Goal: Task Accomplishment & Management: Complete application form

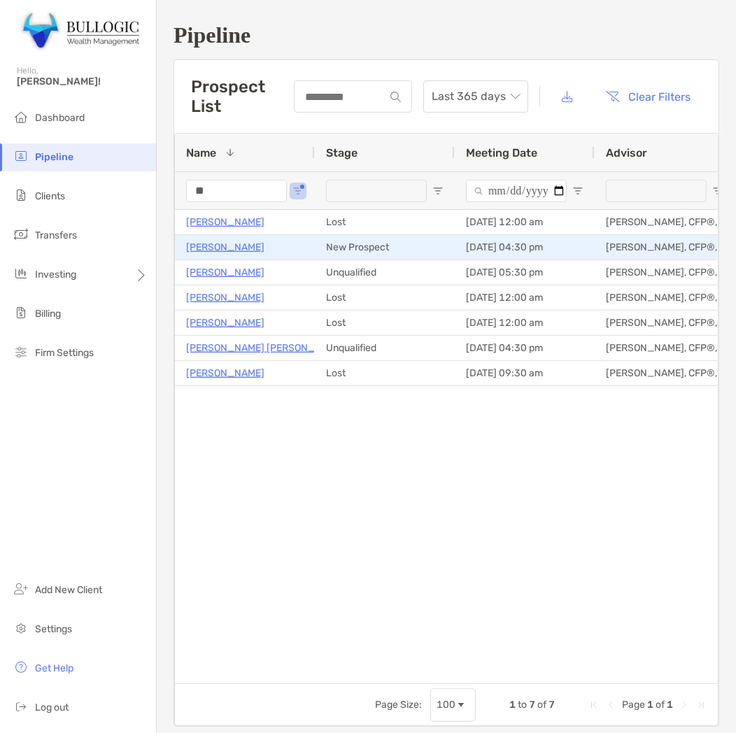
click at [234, 248] on p "[PERSON_NAME]" at bounding box center [225, 247] width 78 height 17
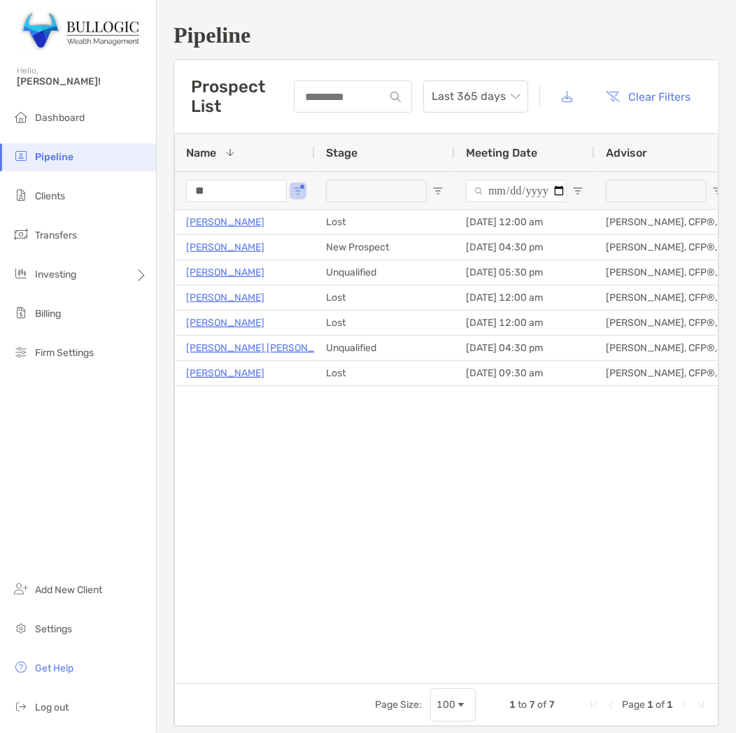
click at [261, 180] on input "**" at bounding box center [236, 191] width 101 height 22
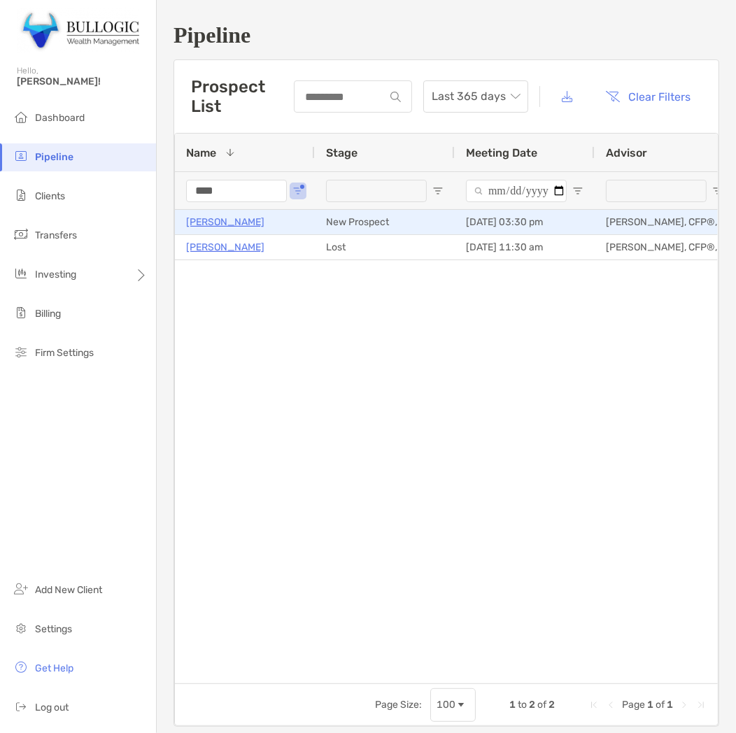
type input "****"
click at [238, 215] on p "Brandon Long" at bounding box center [225, 221] width 78 height 17
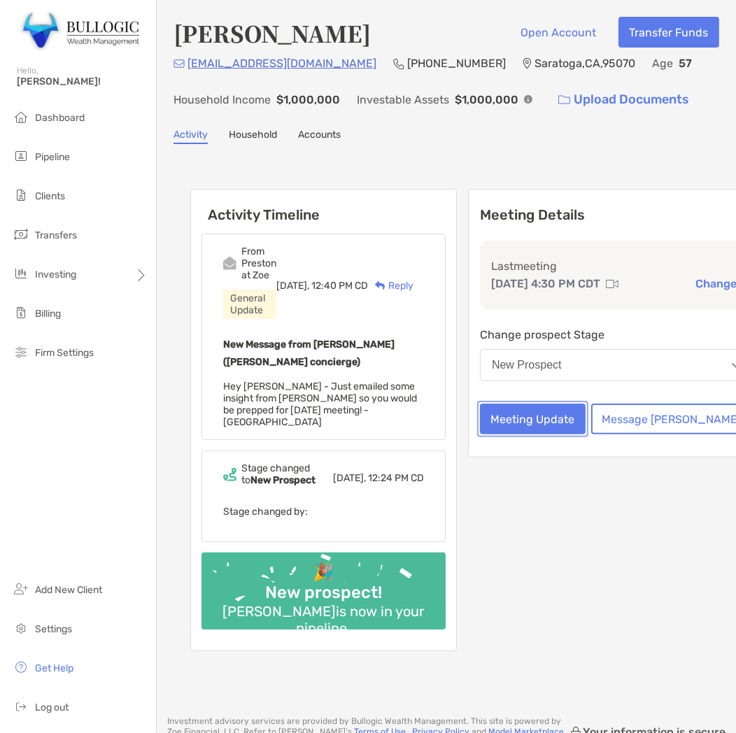
click at [511, 434] on button "Meeting Update" at bounding box center [533, 419] width 106 height 31
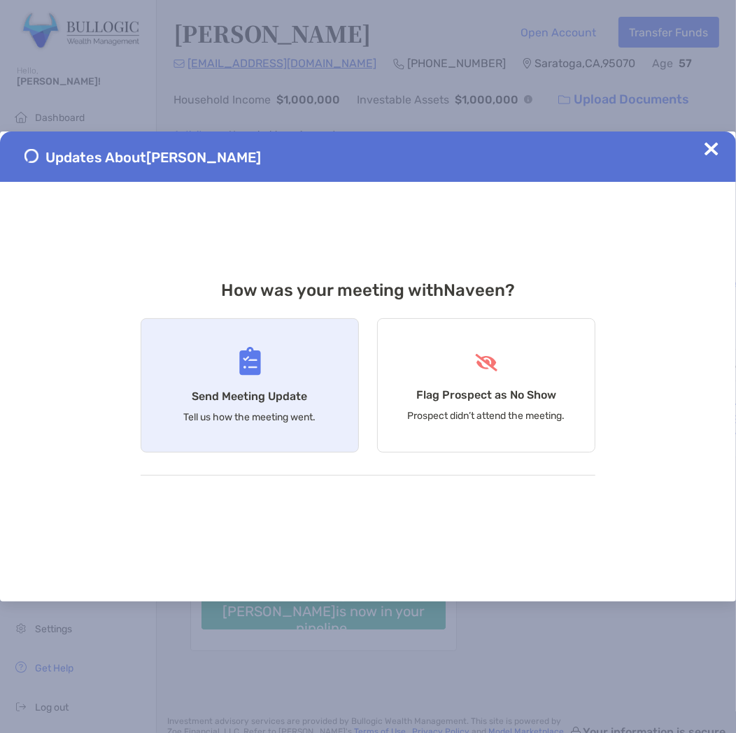
click at [247, 362] on img at bounding box center [250, 361] width 22 height 29
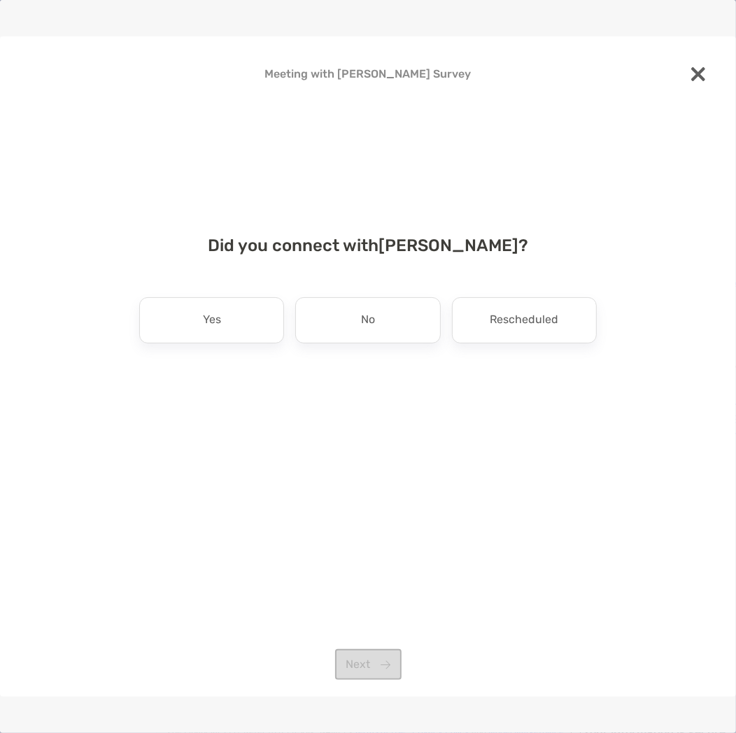
click at [208, 296] on div "Did you connect with Naveen Jain ? Yes No Rescheduled Next" at bounding box center [367, 332] width 691 height 227
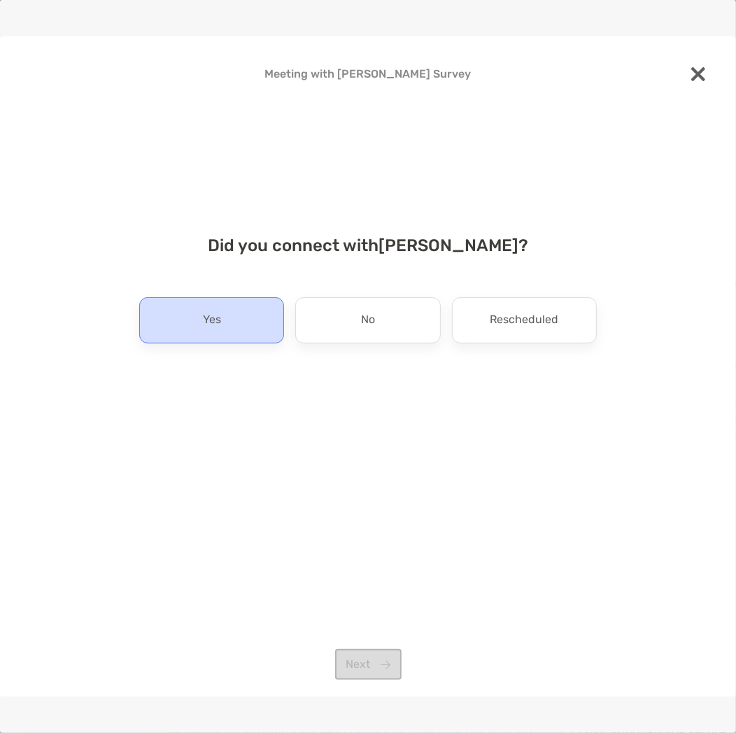
click at [213, 315] on p "Yes" at bounding box center [212, 320] width 18 height 22
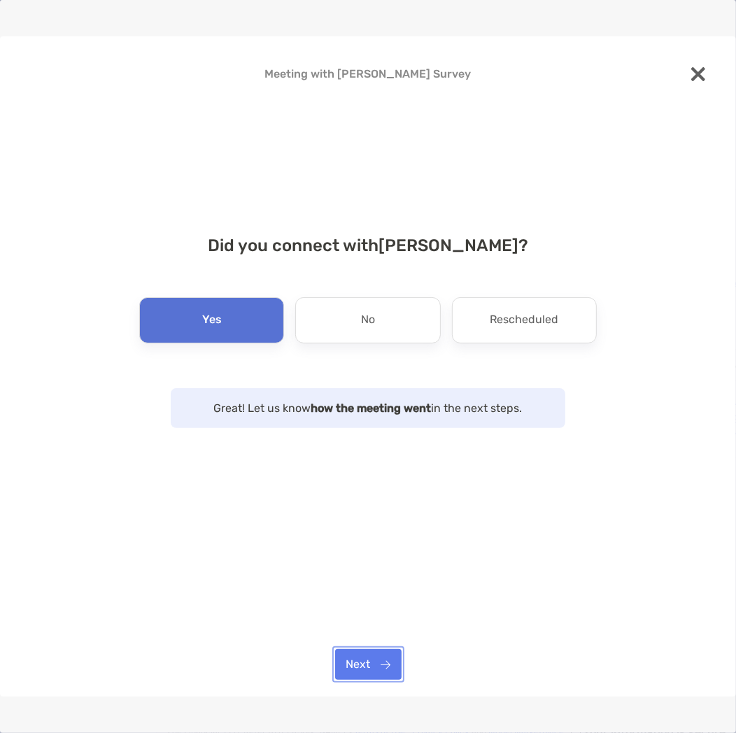
click at [355, 661] on button "Next" at bounding box center [368, 664] width 66 height 31
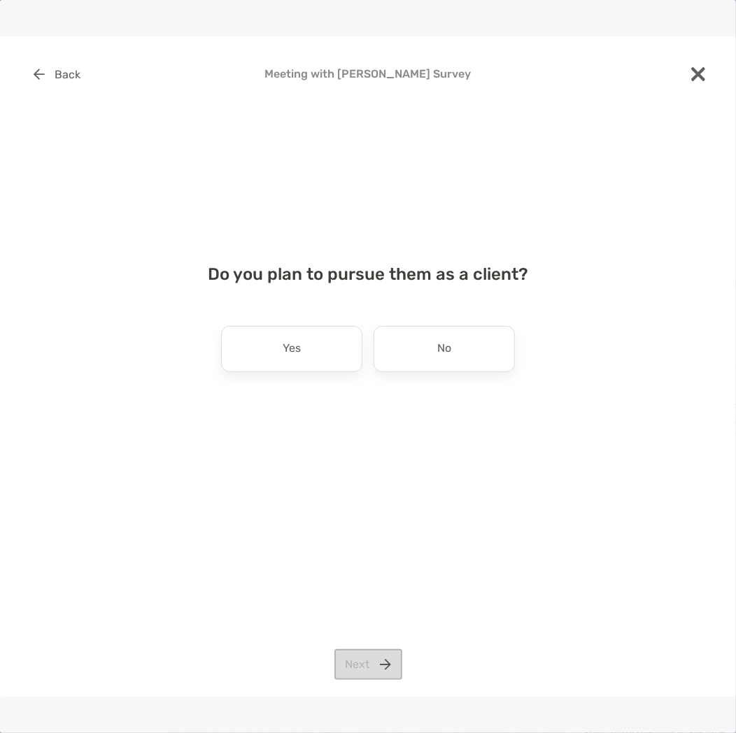
drag, startPoint x: 243, startPoint y: 353, endPoint x: 261, endPoint y: 373, distance: 26.8
click at [245, 353] on div "Yes" at bounding box center [291, 349] width 141 height 46
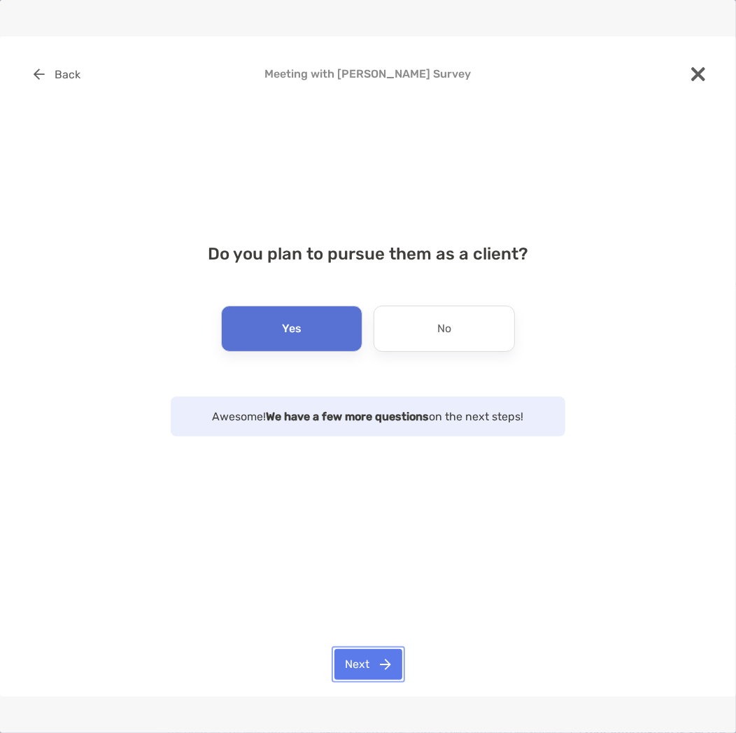
click at [373, 661] on button "Next" at bounding box center [368, 664] width 68 height 31
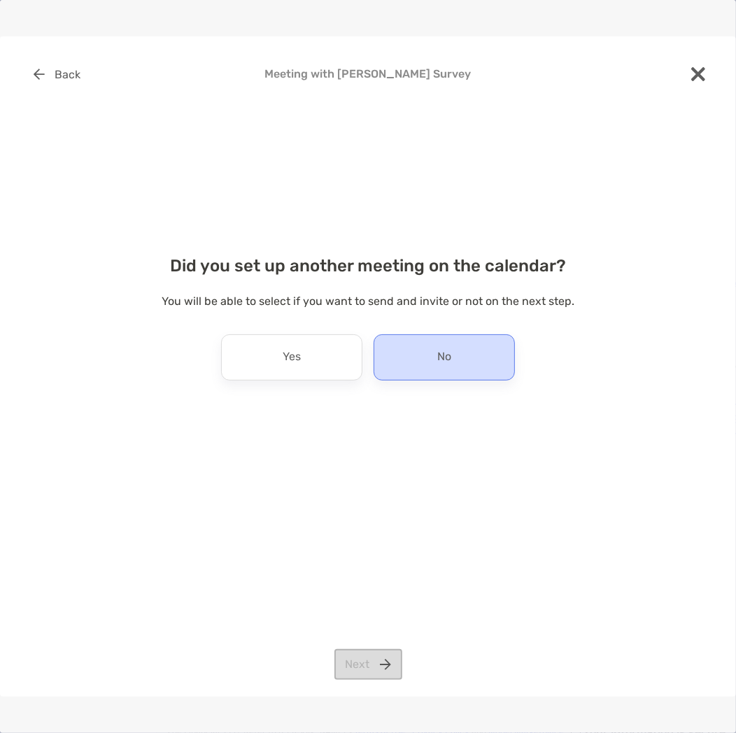
click at [450, 347] on p "No" at bounding box center [444, 357] width 14 height 22
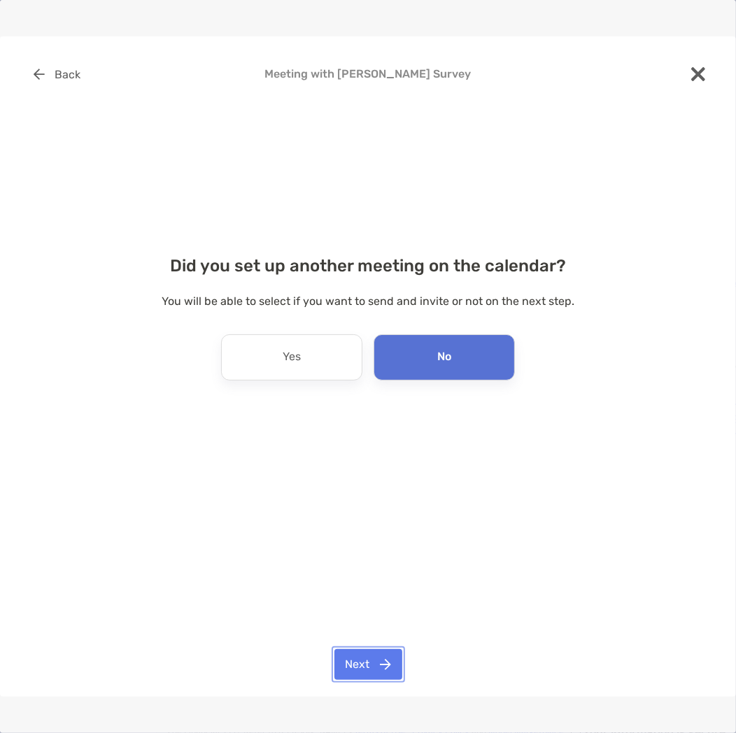
click at [373, 658] on button "Next" at bounding box center [368, 664] width 68 height 31
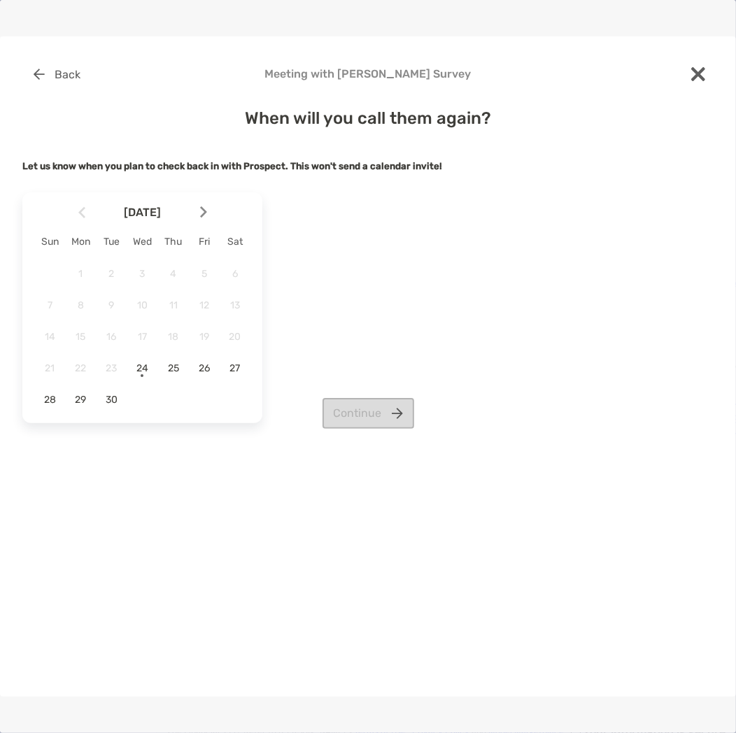
click at [110, 401] on div "Continue" at bounding box center [367, 413] width 691 height 31
click at [107, 395] on span "30" at bounding box center [111, 400] width 24 height 12
click at [353, 417] on button "Continue" at bounding box center [368, 413] width 92 height 31
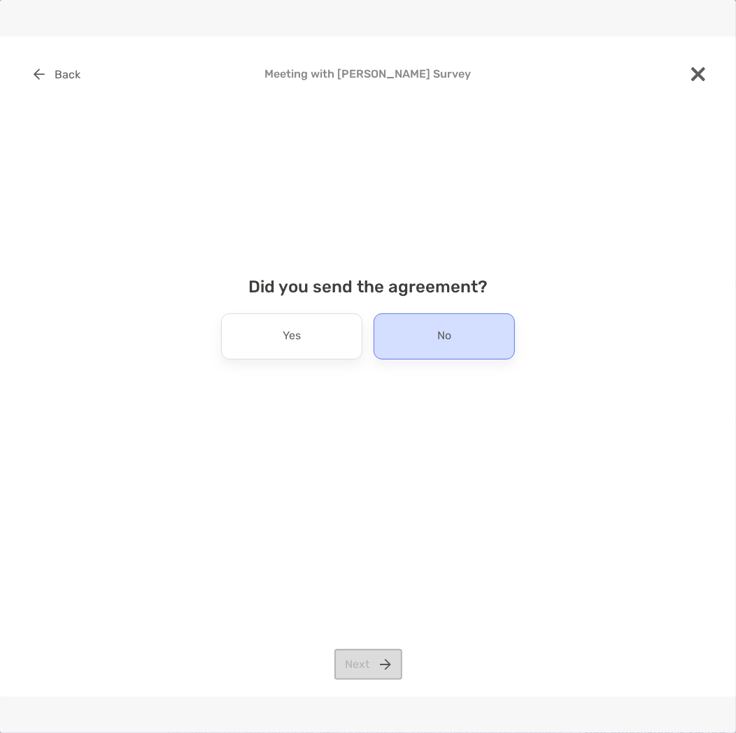
click at [427, 325] on div "No" at bounding box center [443, 336] width 141 height 46
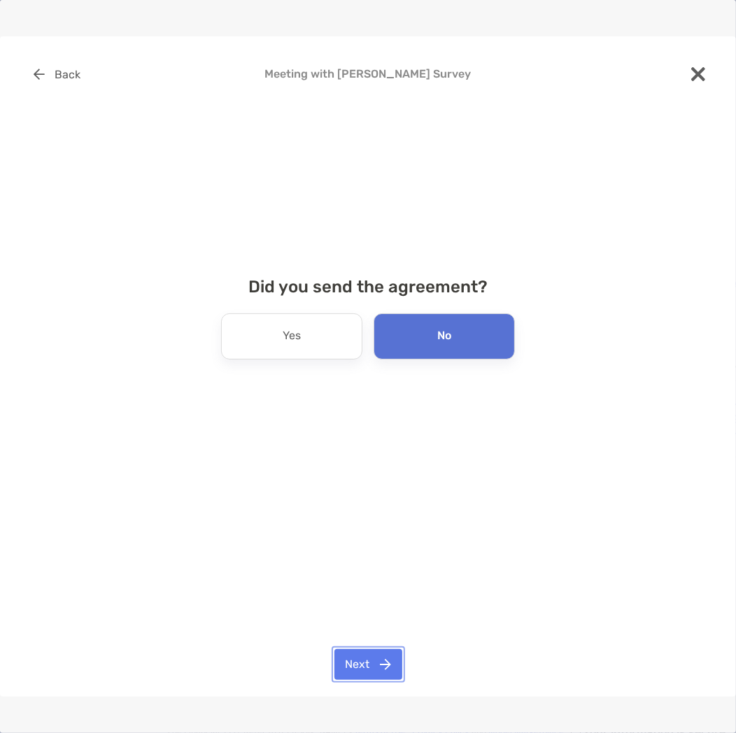
click at [360, 664] on button "Next" at bounding box center [368, 664] width 68 height 31
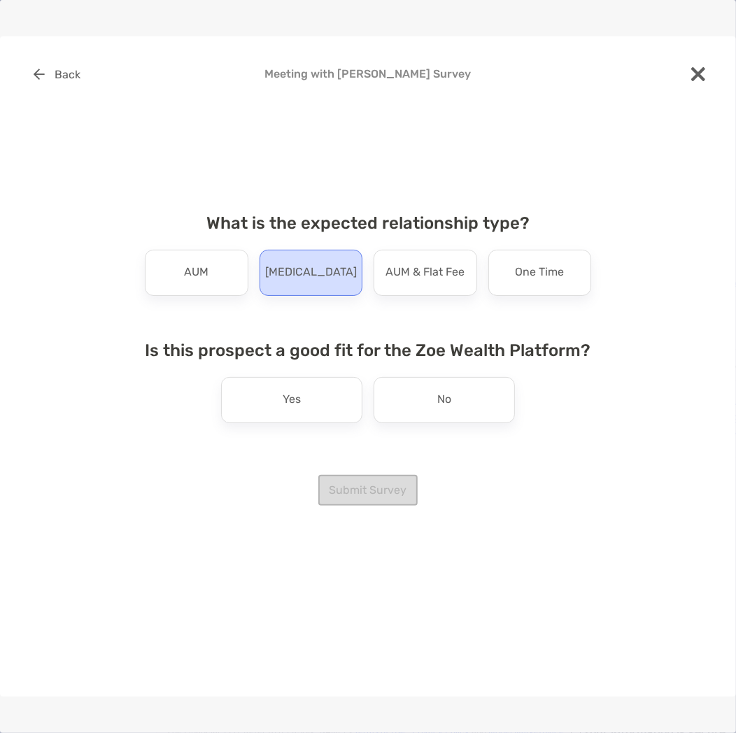
click at [262, 282] on div "[MEDICAL_DATA]" at bounding box center [311, 273] width 104 height 46
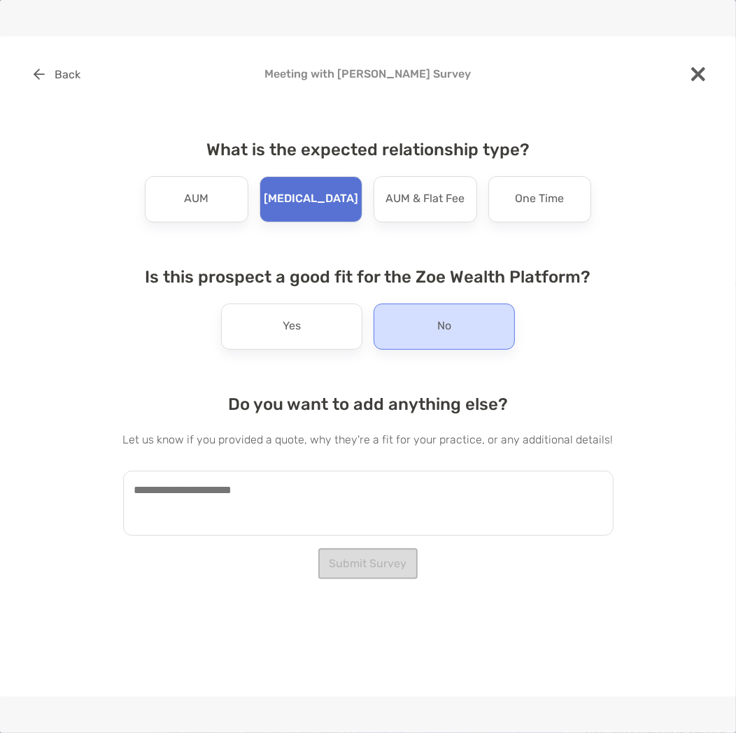
click at [421, 306] on div "No" at bounding box center [443, 327] width 141 height 46
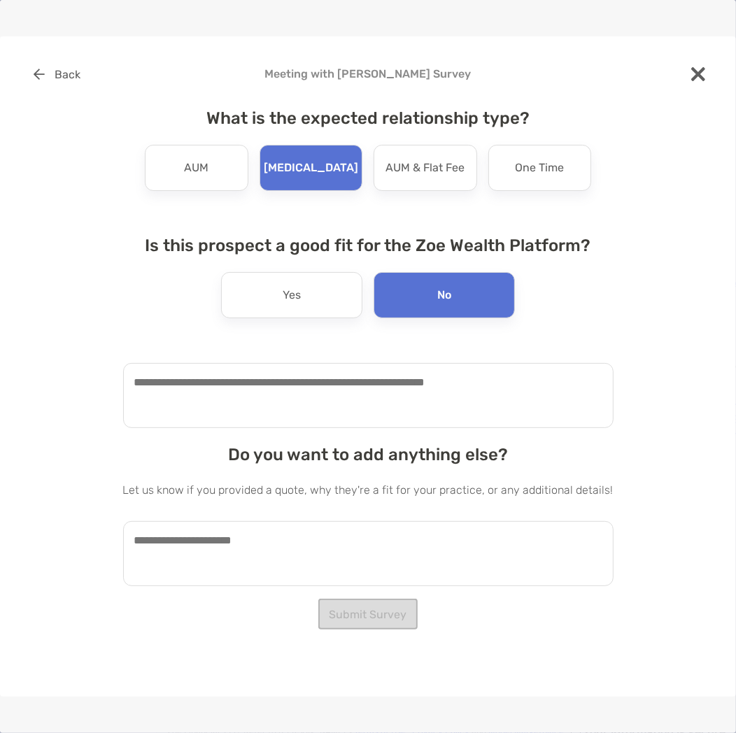
click at [374, 372] on textarea at bounding box center [368, 395] width 490 height 65
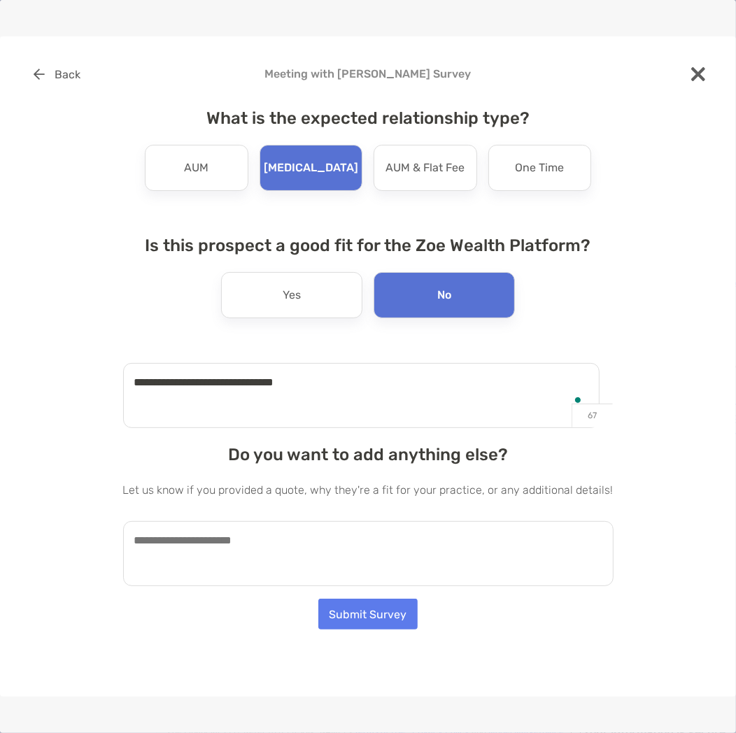
type textarea "**********"
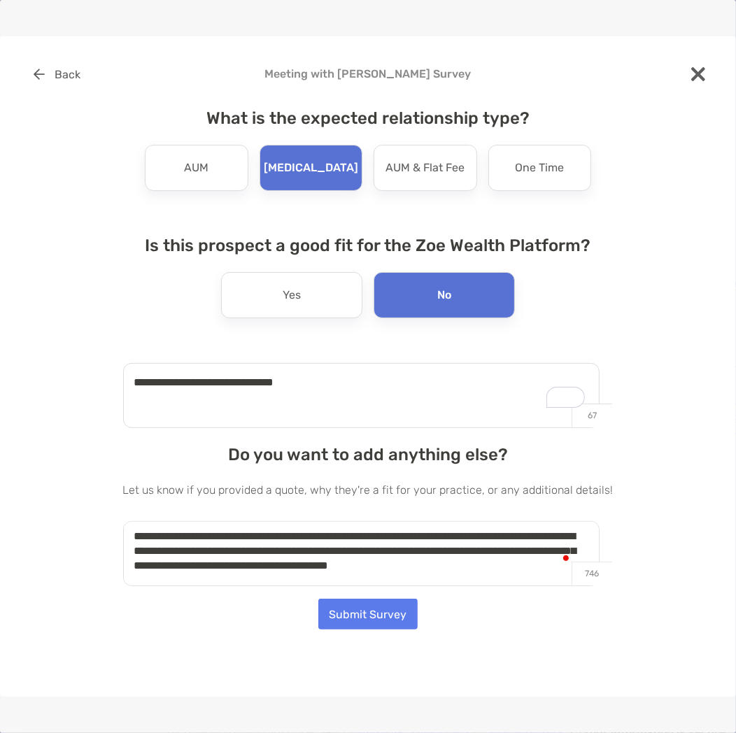
scroll to position [4, 0]
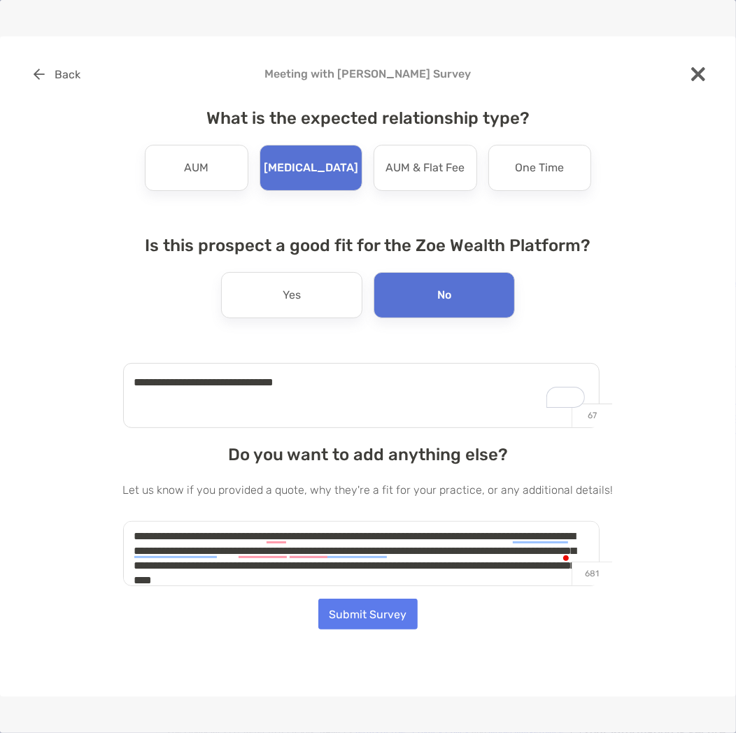
type textarea "**********"
click at [329, 606] on button "Submit Survey" at bounding box center [367, 614] width 99 height 31
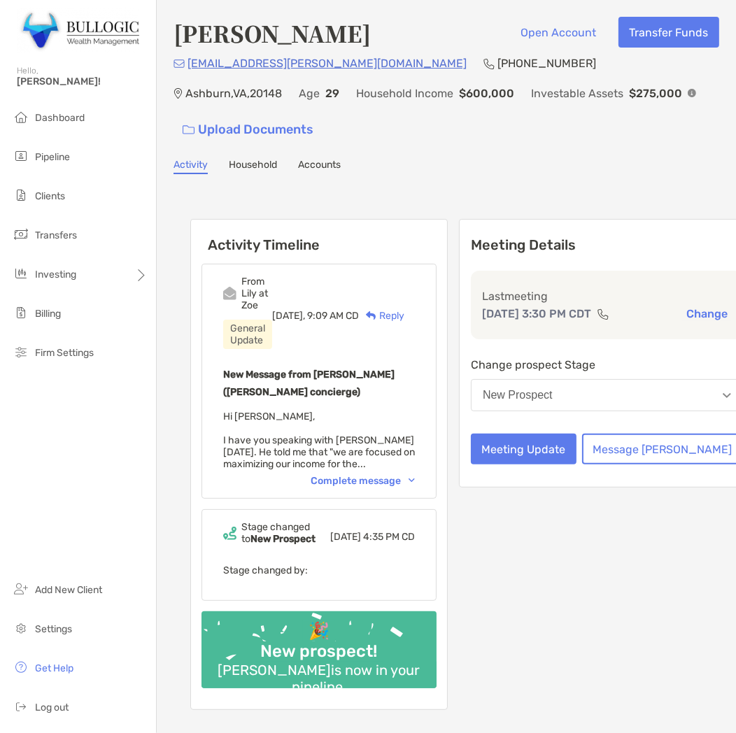
click at [495, 450] on div "Meeting Details Last meeting [DATE] 3:30 PM CDT Change Change prospect Stage Ne…" at bounding box center [607, 353] width 296 height 269
click at [486, 446] on button "Meeting Update" at bounding box center [524, 449] width 106 height 31
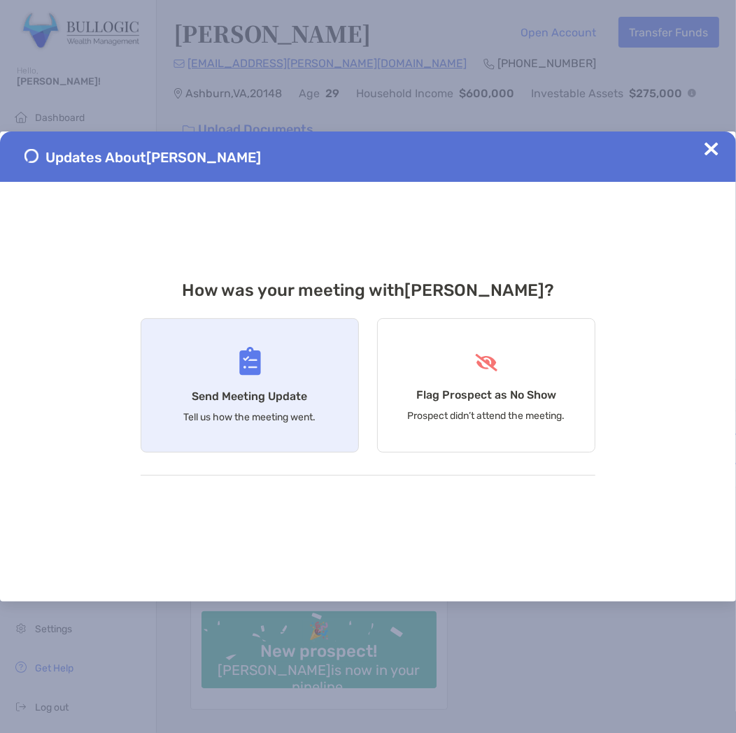
click at [322, 395] on div "Send Meeting Update Tell us how the meeting went." at bounding box center [250, 385] width 218 height 134
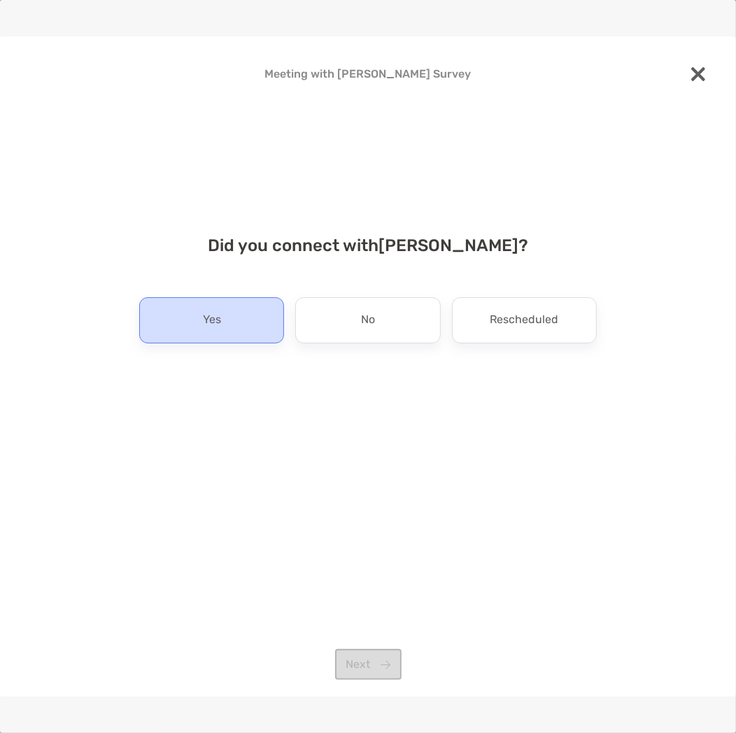
click at [247, 316] on div "Yes" at bounding box center [211, 320] width 145 height 46
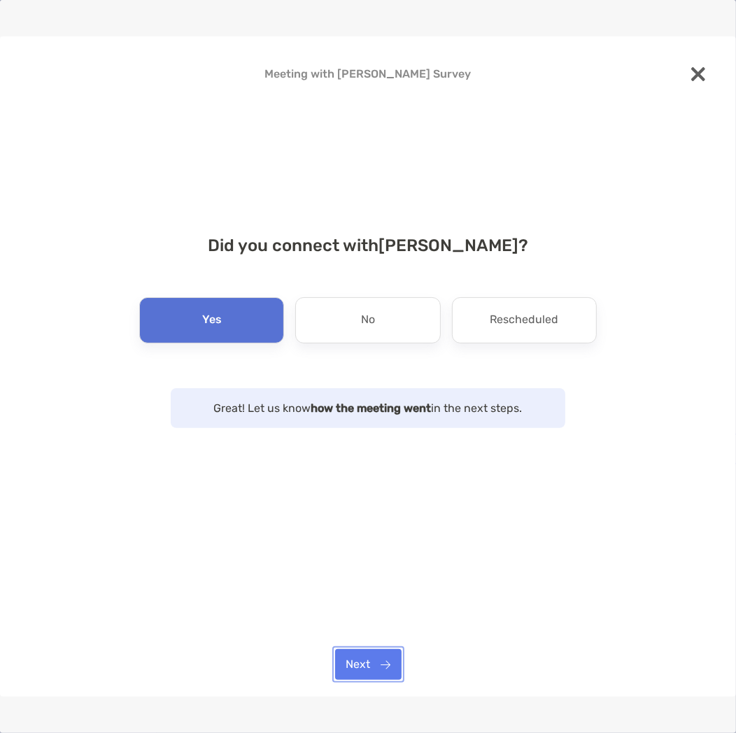
click at [378, 658] on button "Next" at bounding box center [368, 664] width 66 height 31
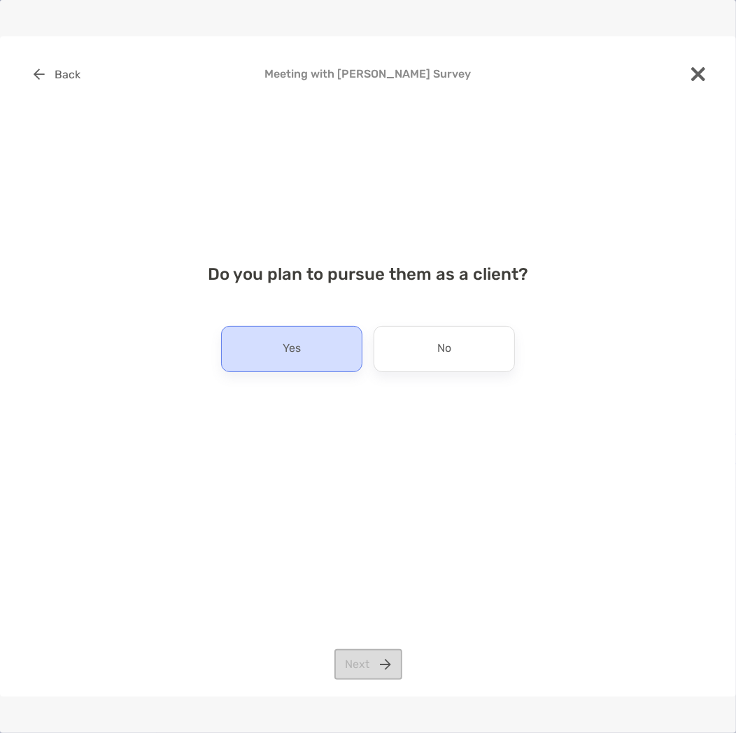
click at [275, 355] on div "Yes" at bounding box center [291, 349] width 141 height 46
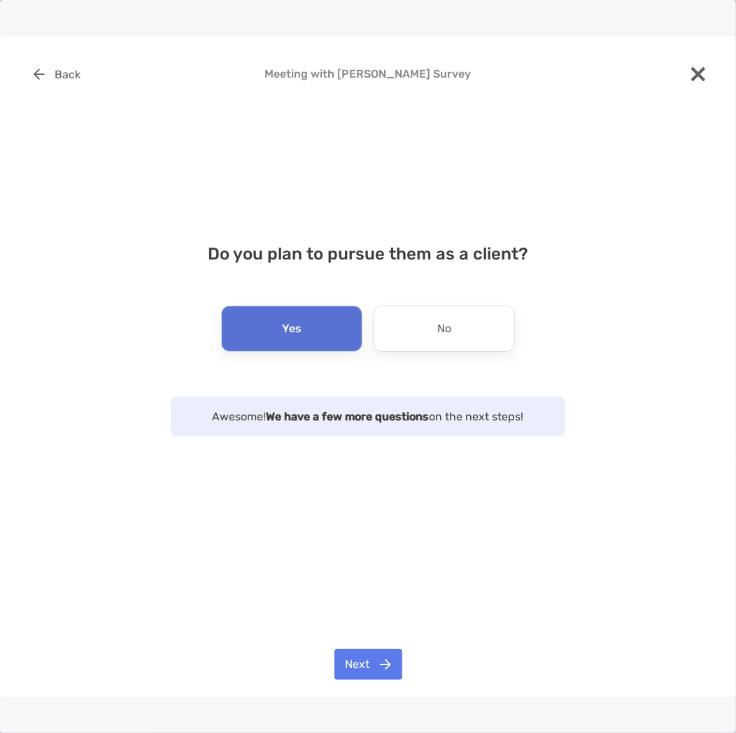
click at [378, 684] on div "Back Meeting with [PERSON_NAME] Survey Do you plan to pursue them as a client? …" at bounding box center [368, 366] width 736 height 660
click at [369, 675] on button "Next" at bounding box center [368, 664] width 68 height 31
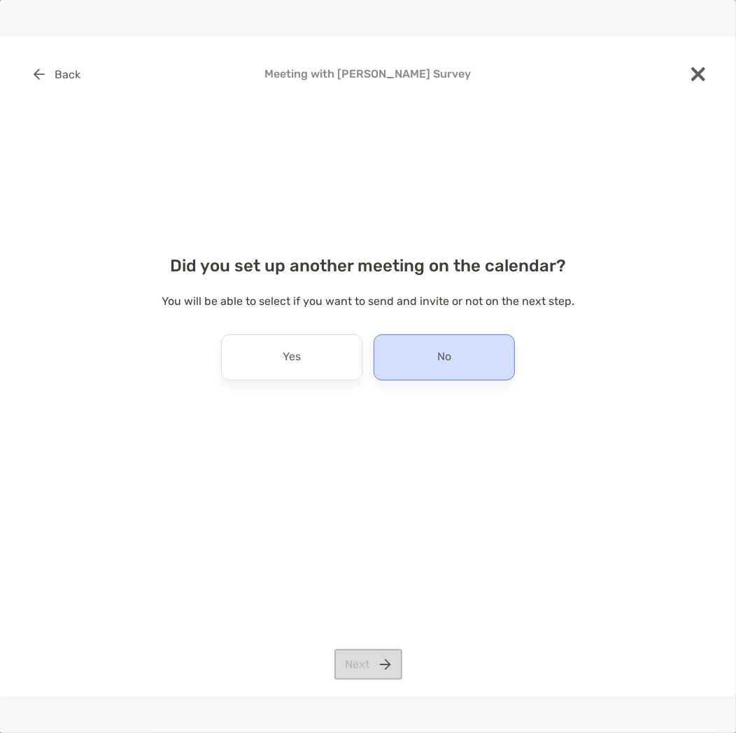
click at [422, 343] on div "No" at bounding box center [443, 357] width 141 height 46
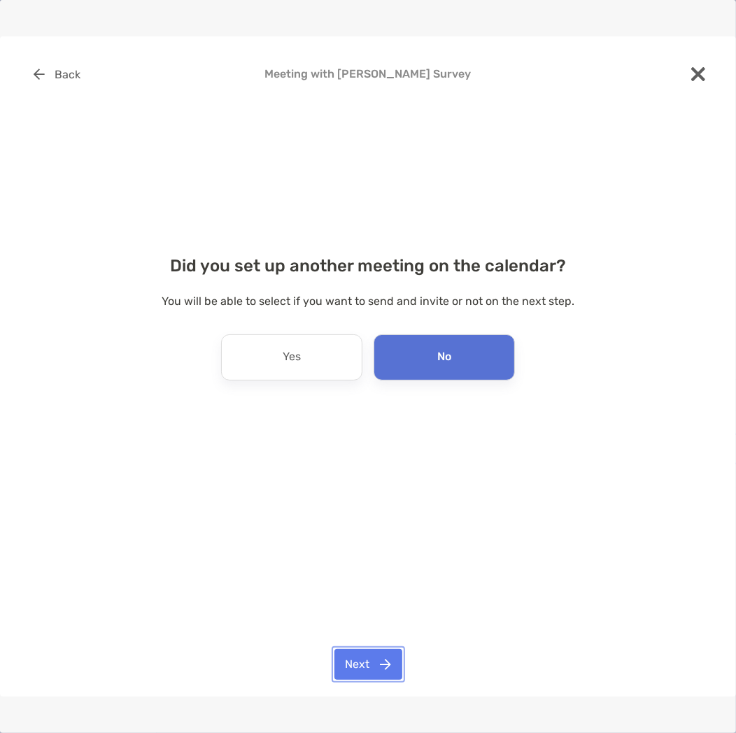
click at [369, 666] on button "Next" at bounding box center [368, 664] width 68 height 31
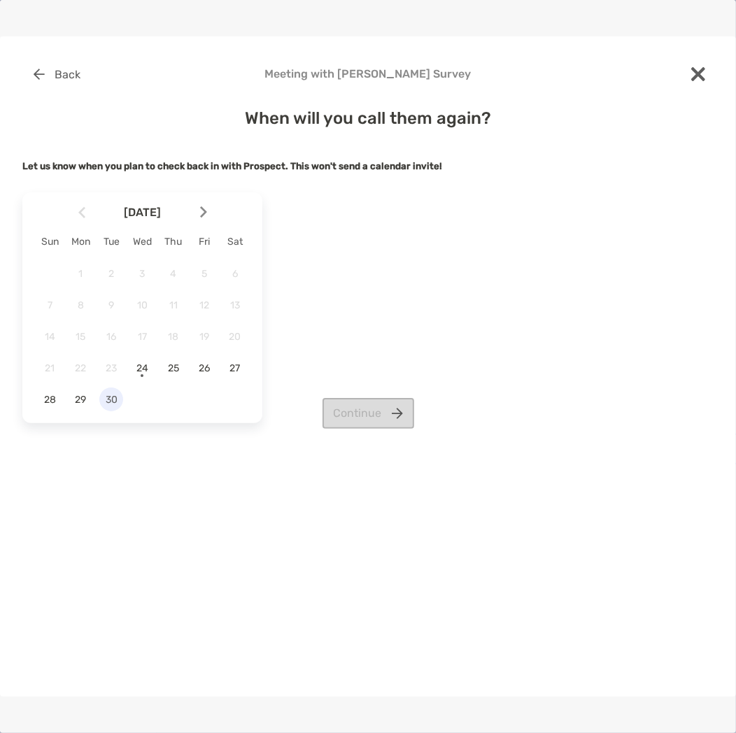
click at [115, 397] on span "30" at bounding box center [111, 400] width 24 height 12
click at [317, 400] on div "Continue" at bounding box center [367, 413] width 691 height 31
click at [343, 409] on button "Continue" at bounding box center [368, 413] width 92 height 31
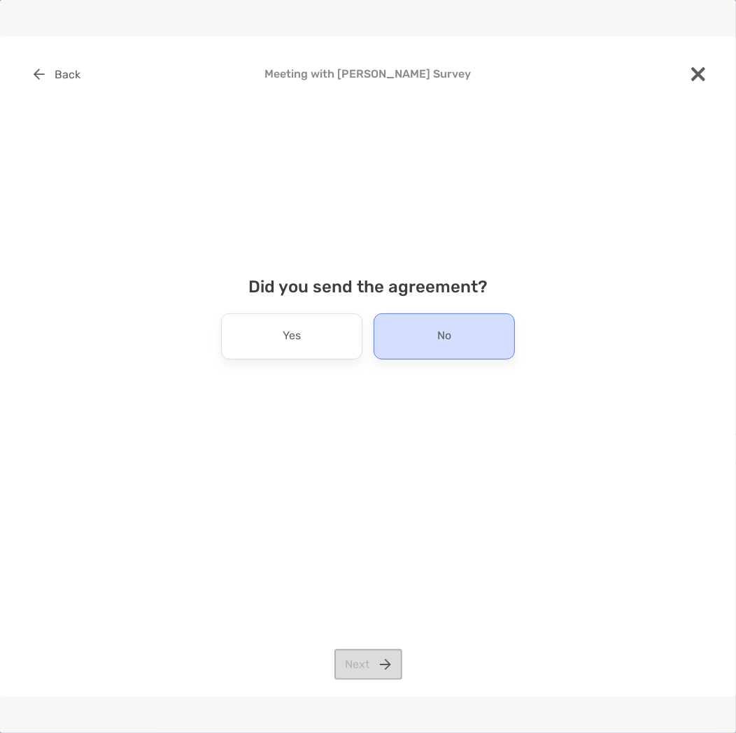
click at [394, 329] on div "No" at bounding box center [443, 336] width 141 height 46
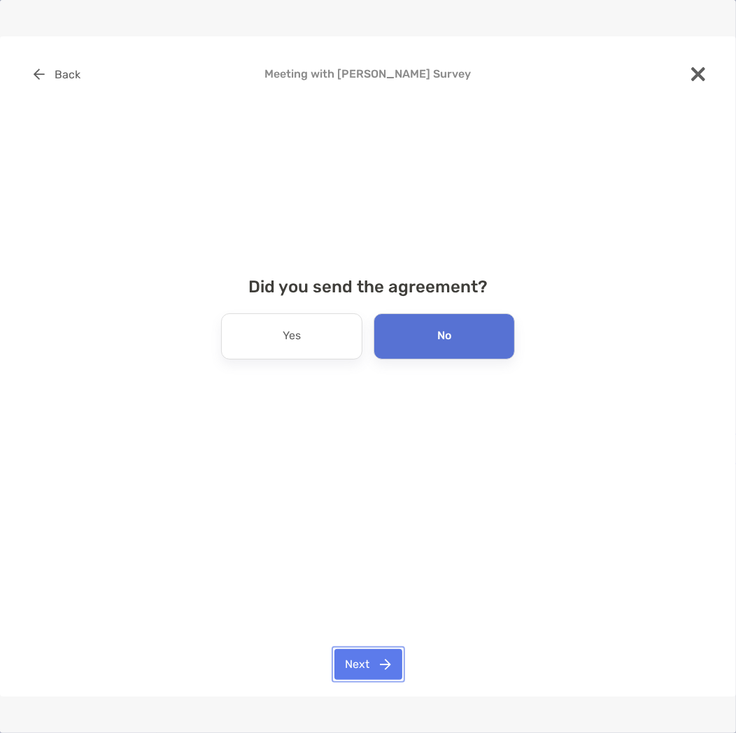
click at [393, 664] on button "Next" at bounding box center [368, 664] width 68 height 31
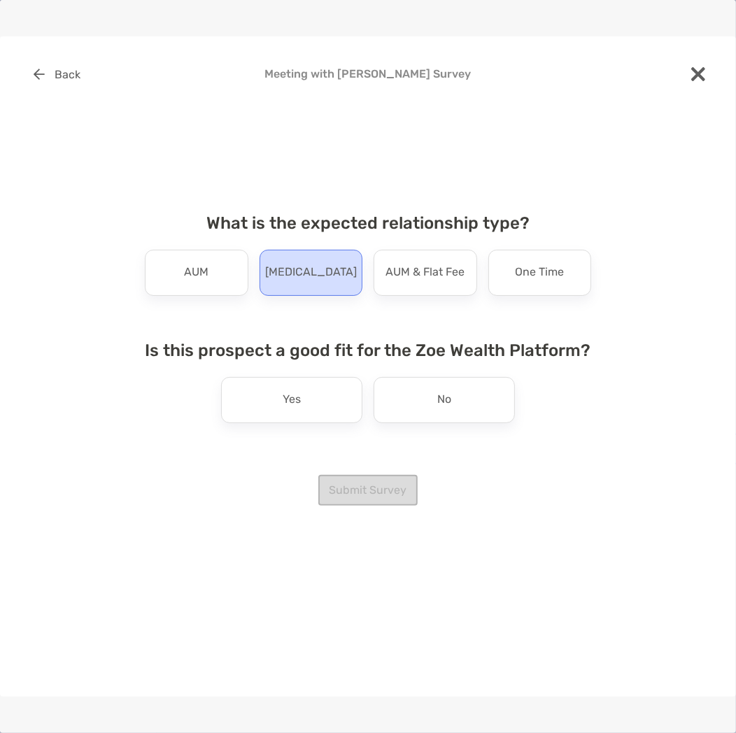
click at [318, 287] on div "[MEDICAL_DATA]" at bounding box center [311, 273] width 104 height 46
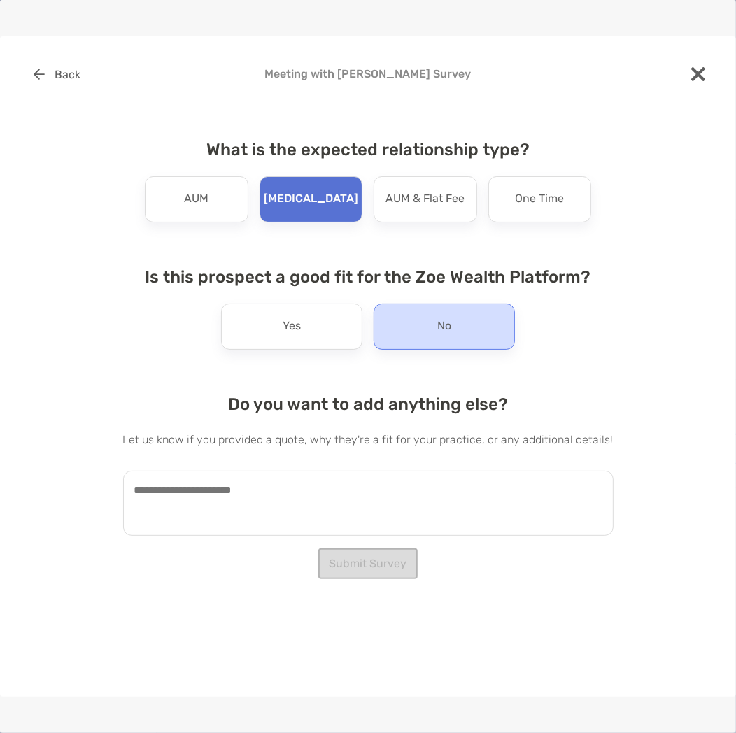
click at [441, 329] on p "No" at bounding box center [444, 326] width 14 height 22
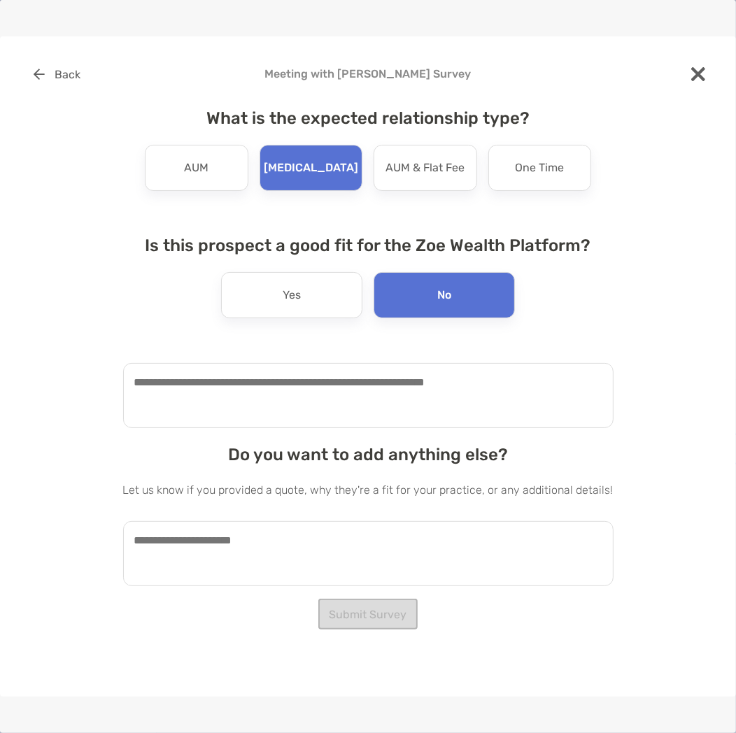
click at [355, 397] on textarea at bounding box center [368, 395] width 490 height 65
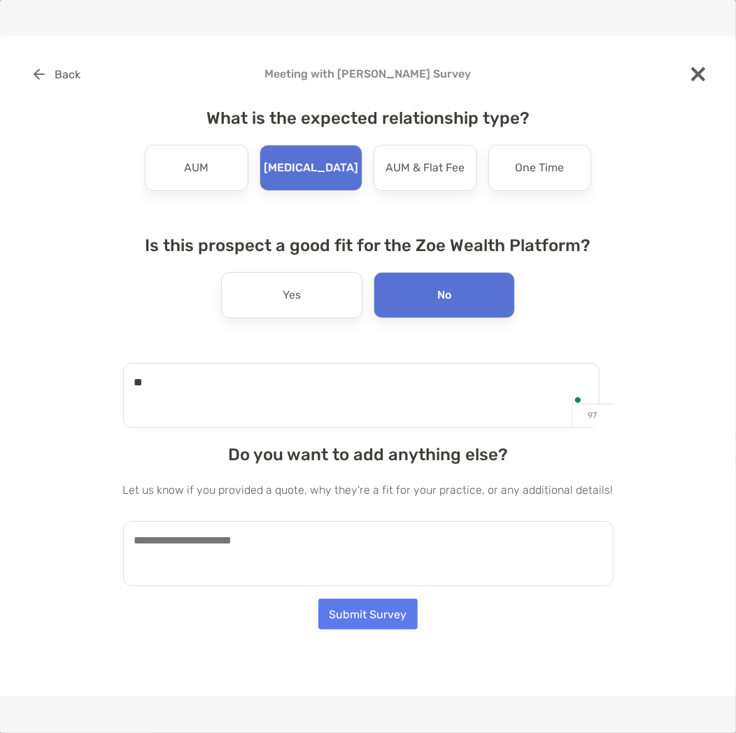
type textarea "*"
type textarea "**********"
click at [301, 544] on textarea at bounding box center [368, 553] width 490 height 65
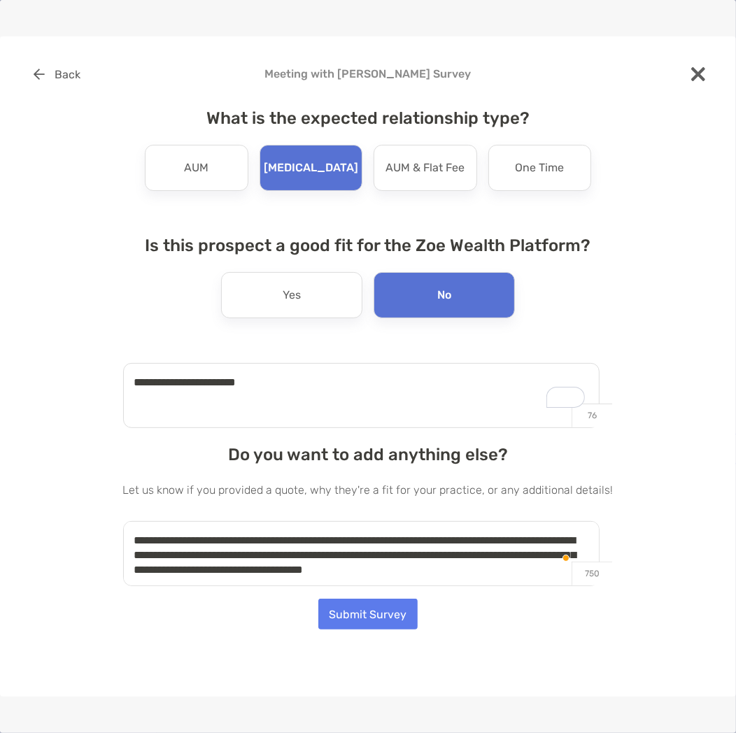
scroll to position [4, 0]
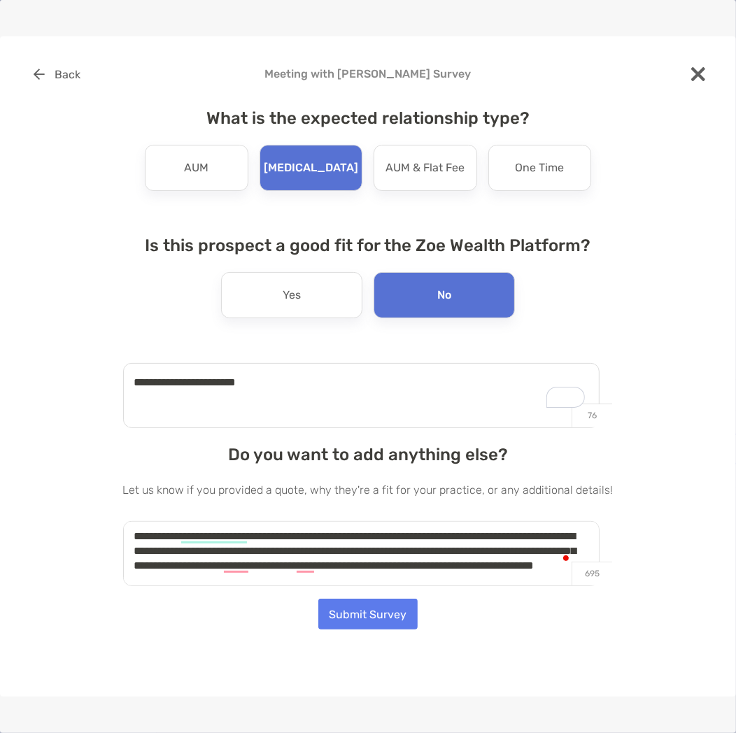
type textarea "**********"
click at [332, 605] on button "Submit Survey" at bounding box center [367, 614] width 99 height 31
